Goal: Transaction & Acquisition: Purchase product/service

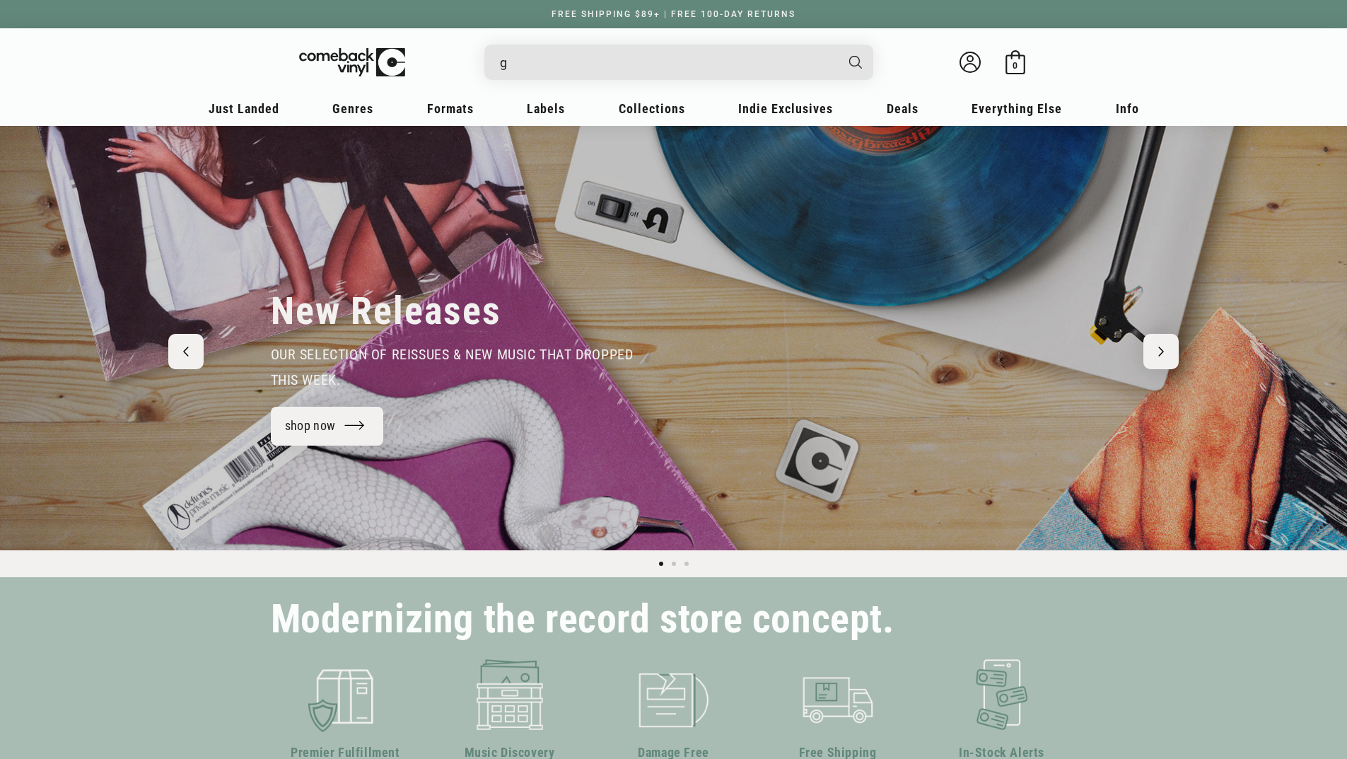
type input "ge"
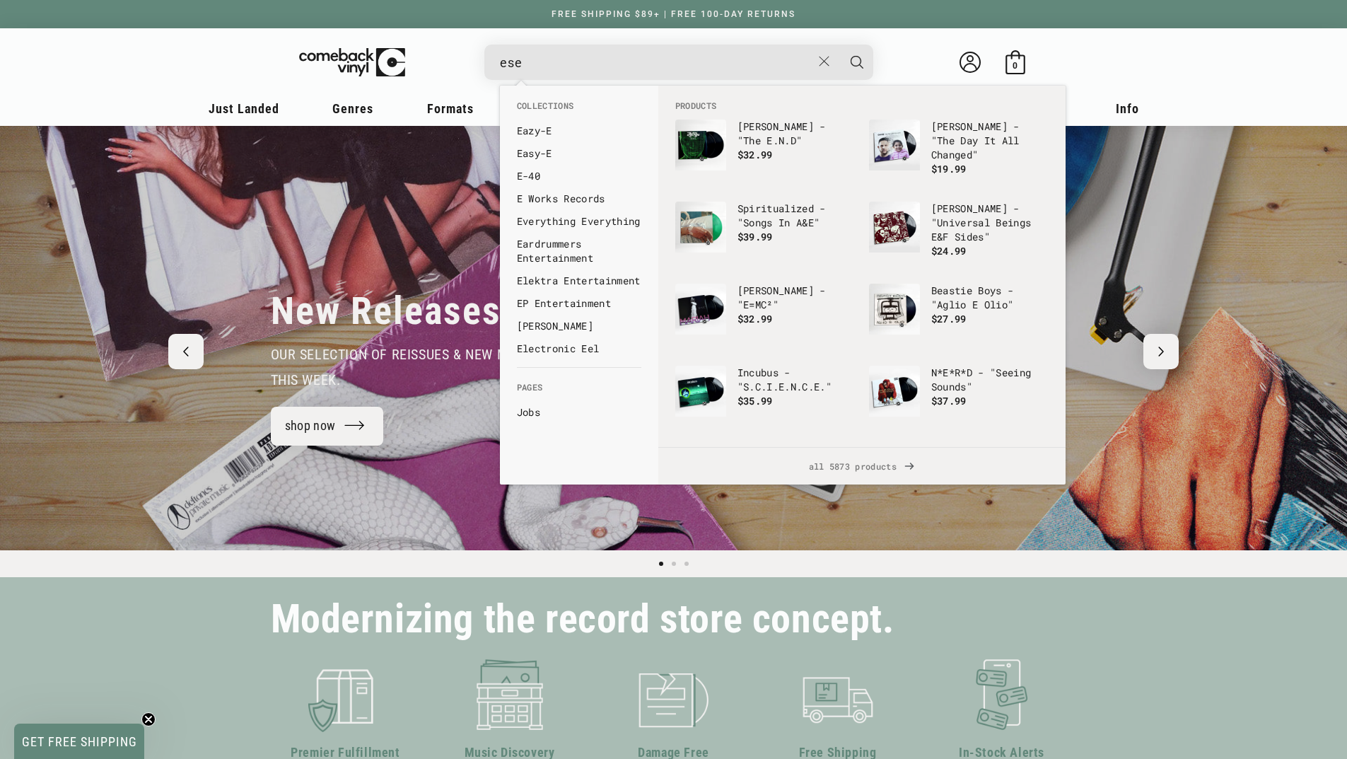
type input "ese"
click at [839, 45] on button "Search" at bounding box center [856, 62] width 35 height 35
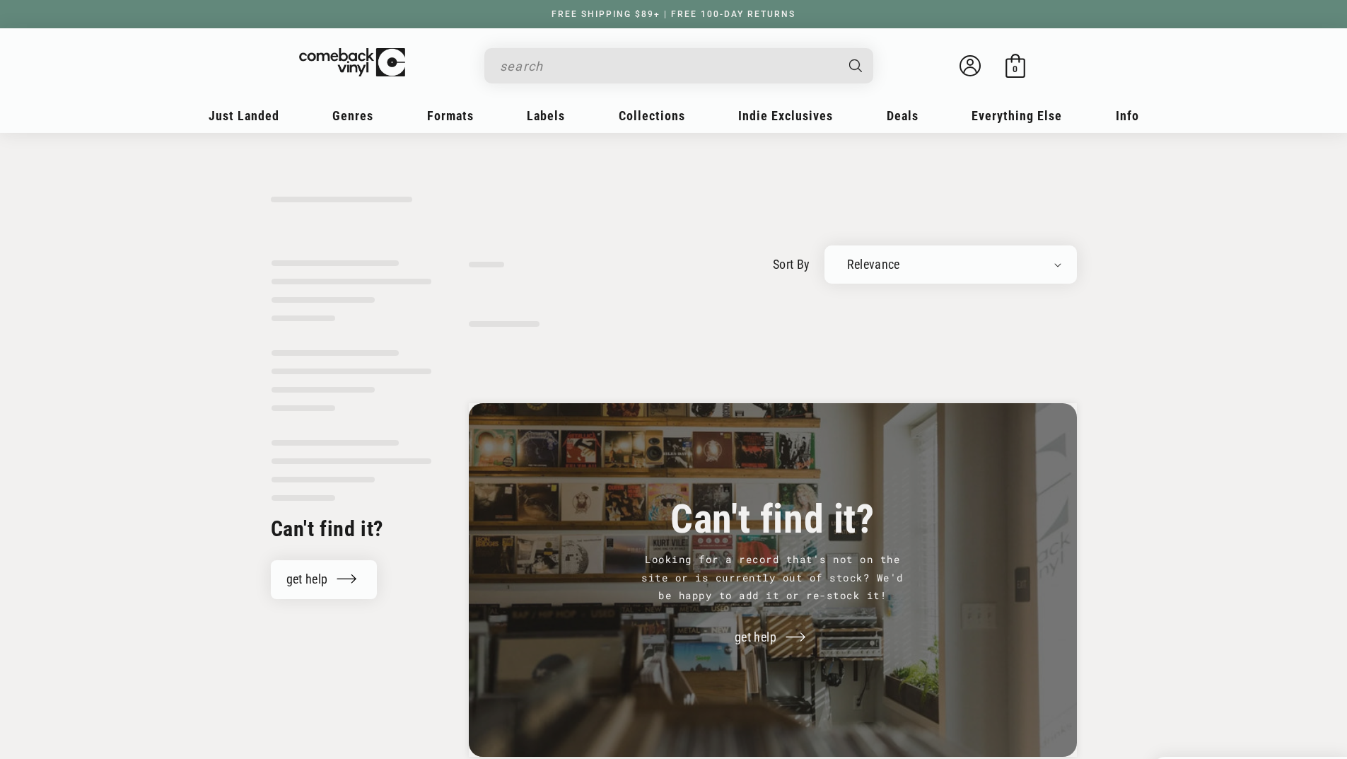
drag, startPoint x: 607, startPoint y: 59, endPoint x: 501, endPoint y: 72, distance: 106.9
click at [501, 72] on input "Search" at bounding box center [667, 66] width 335 height 29
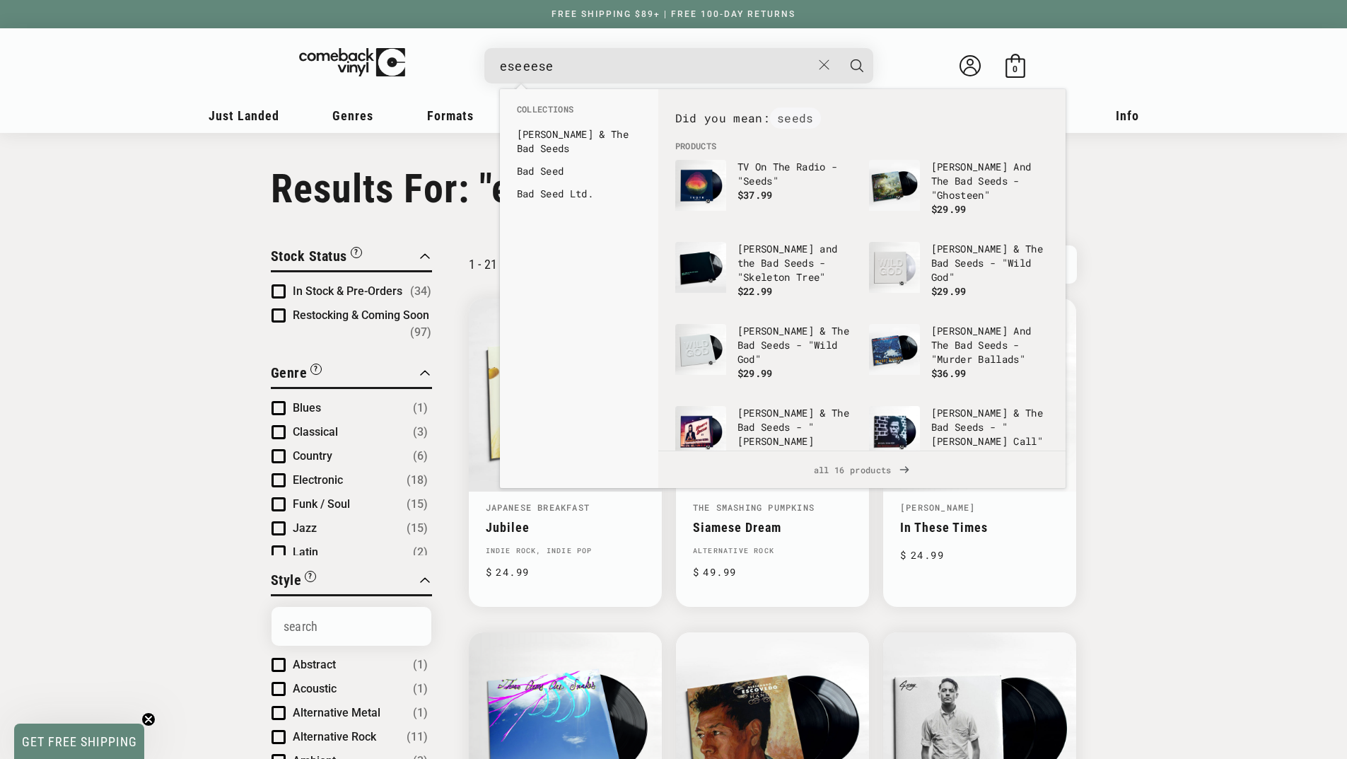
type input "eseeese"
click at [839, 48] on button "Search" at bounding box center [856, 65] width 35 height 35
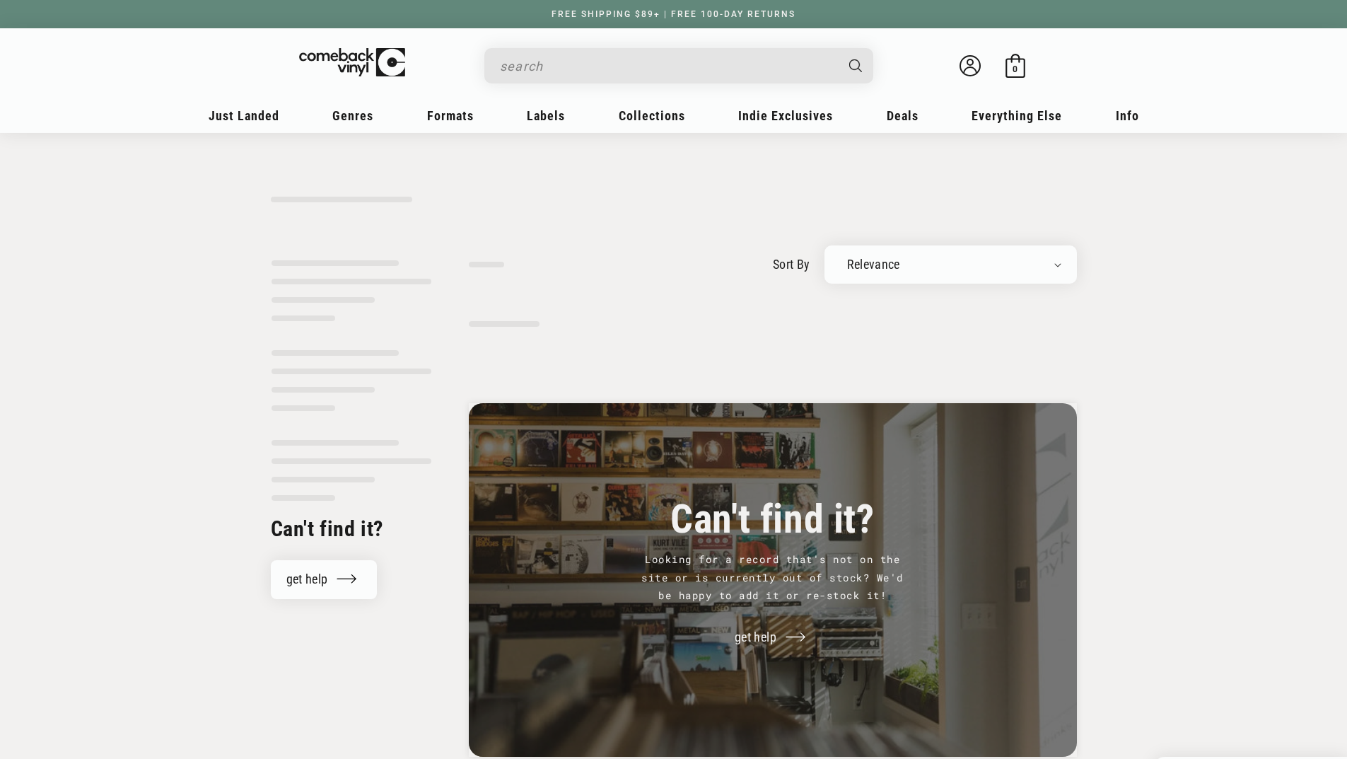
click at [414, 74] on div "Welcome back Bag 0 0 items" at bounding box center [673, 68] width 877 height 53
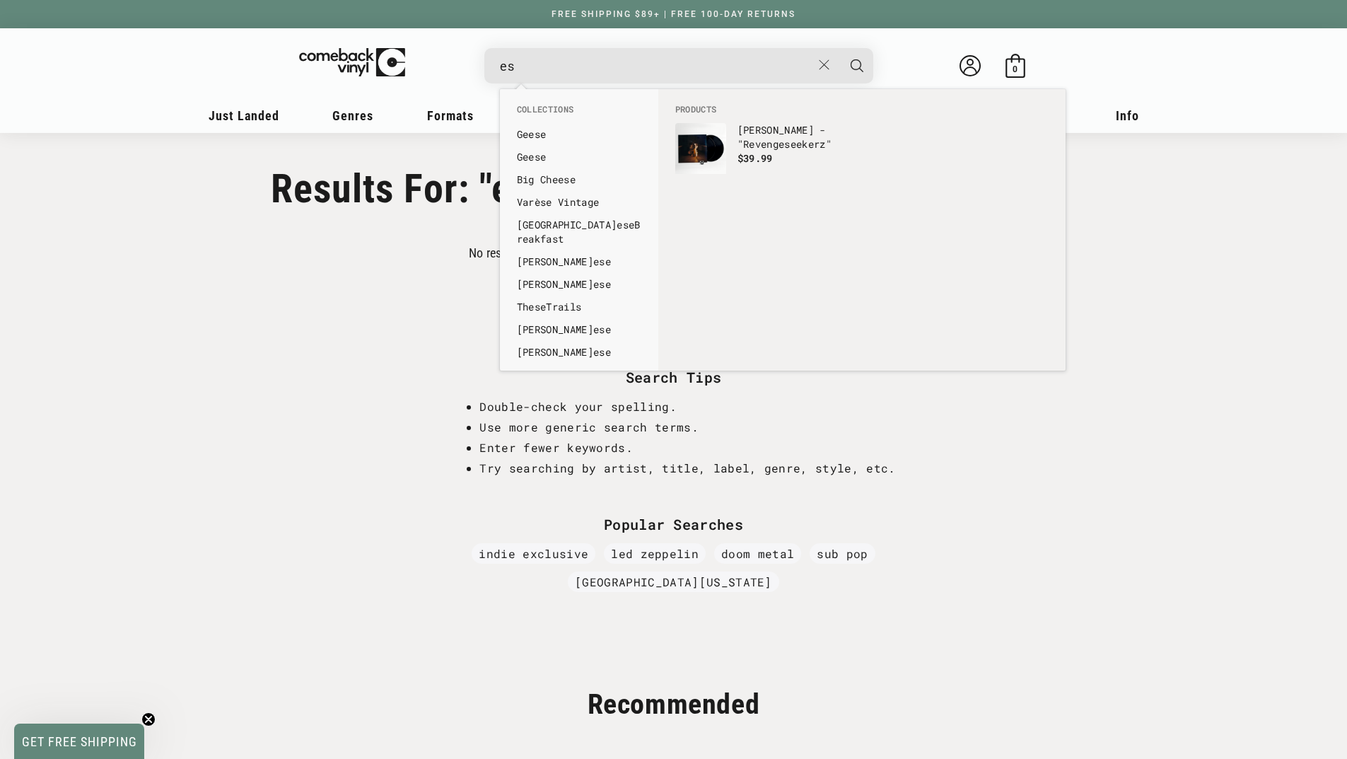
type input "e"
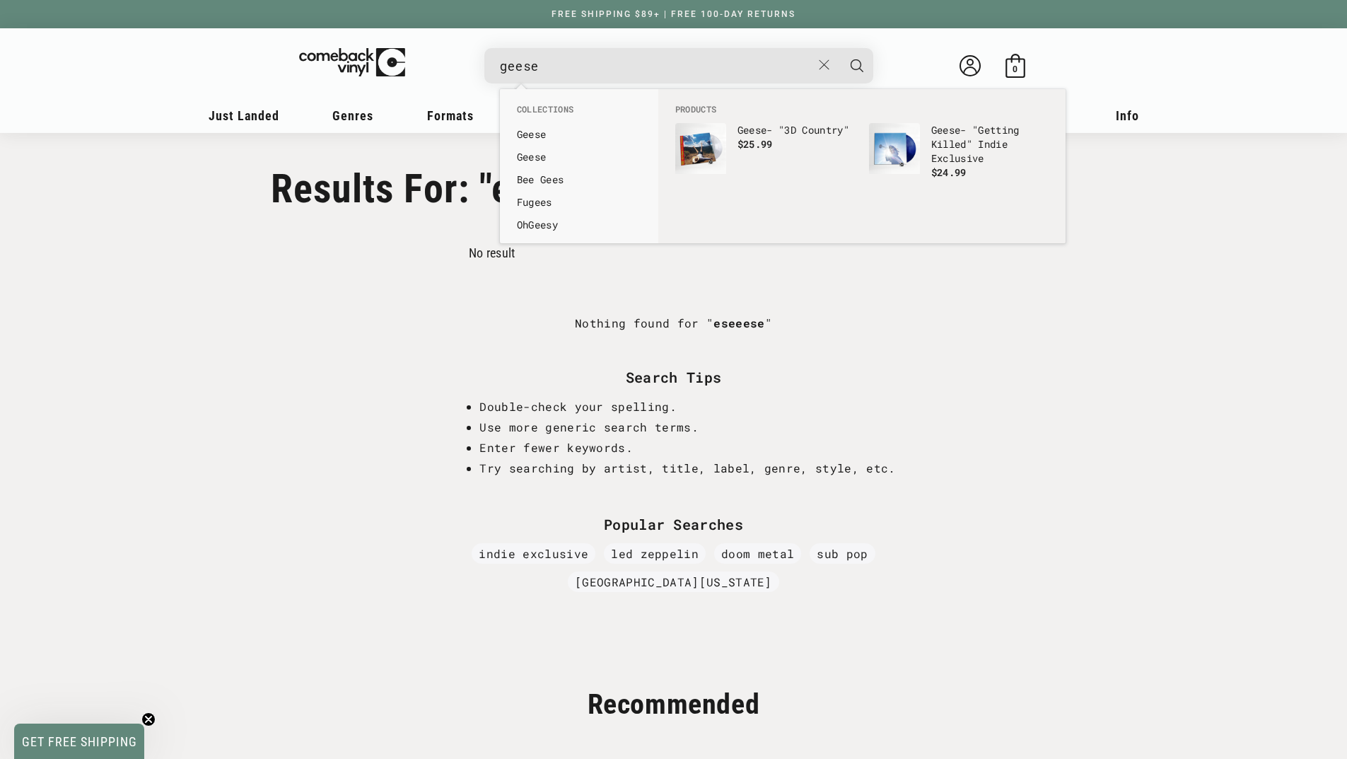
type input "geese"
click at [839, 48] on button "Search" at bounding box center [856, 65] width 35 height 35
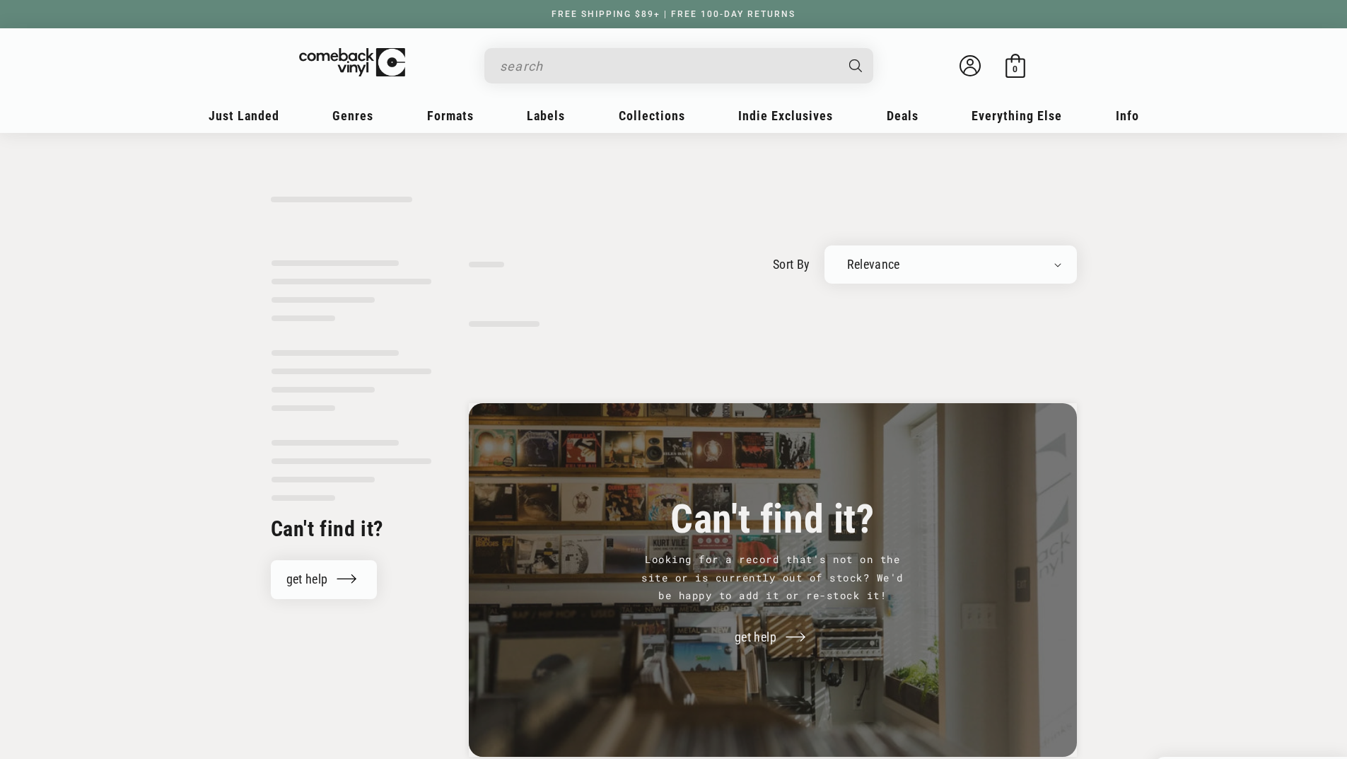
type input "geese"
